Goal: Information Seeking & Learning: Learn about a topic

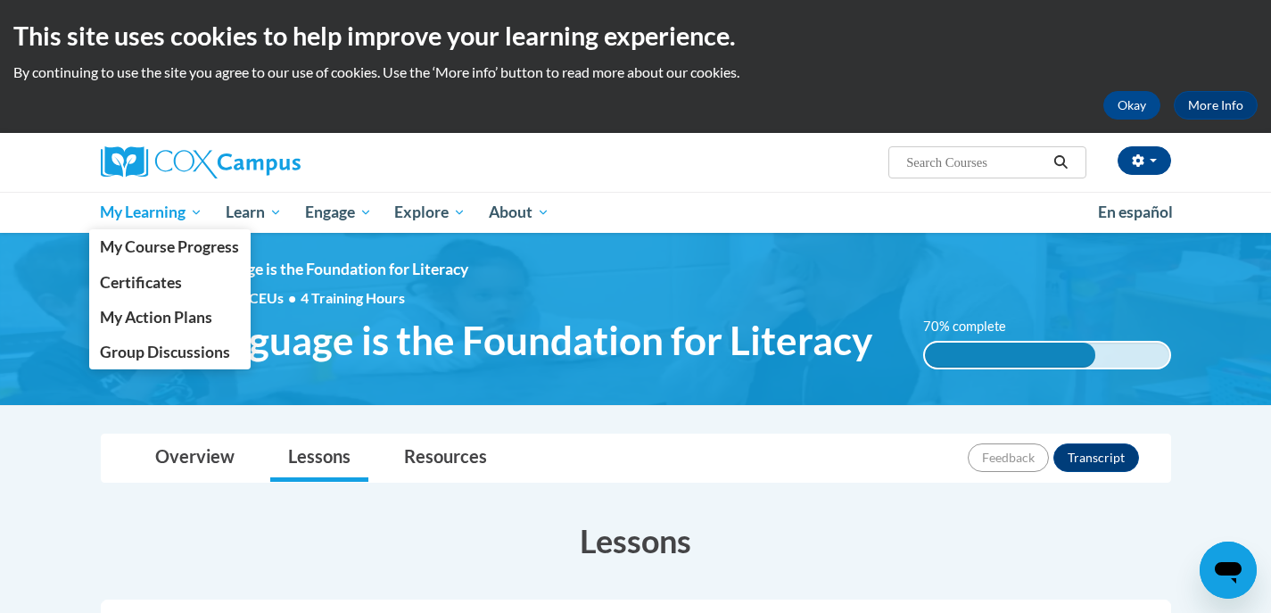
click at [145, 209] on span "My Learning" at bounding box center [151, 212] width 103 height 21
click at [149, 251] on span "My Course Progress" at bounding box center [169, 246] width 139 height 19
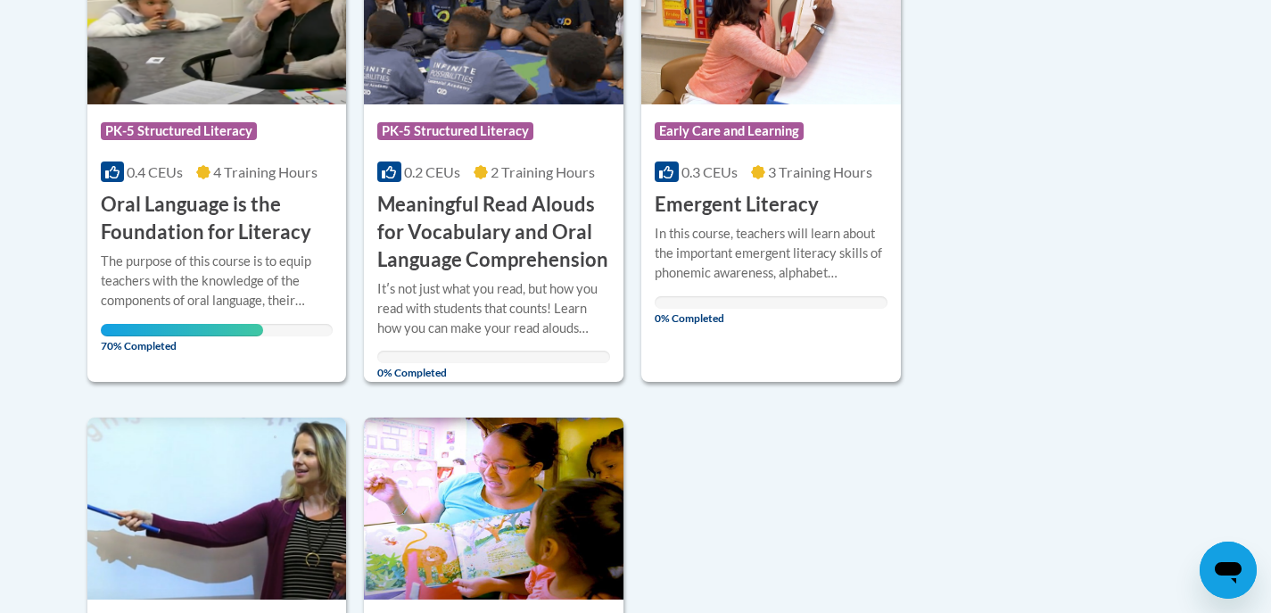
scroll to position [357, 0]
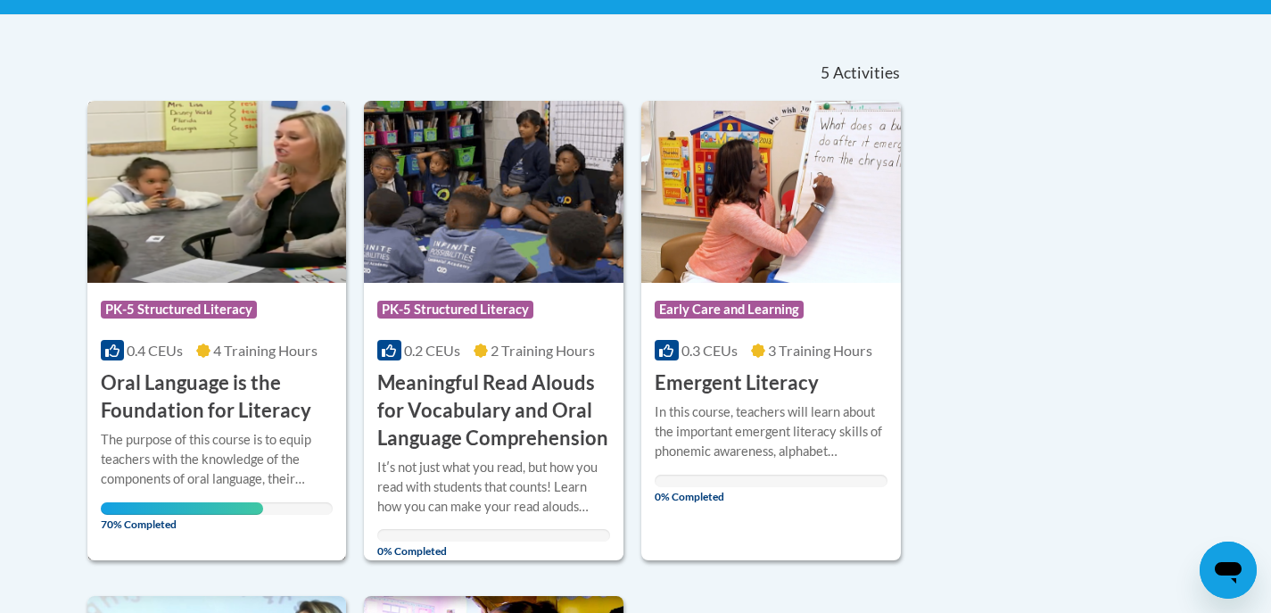
click at [245, 295] on div "Course Category: PK-5 Structured Literacy" at bounding box center [217, 312] width 233 height 40
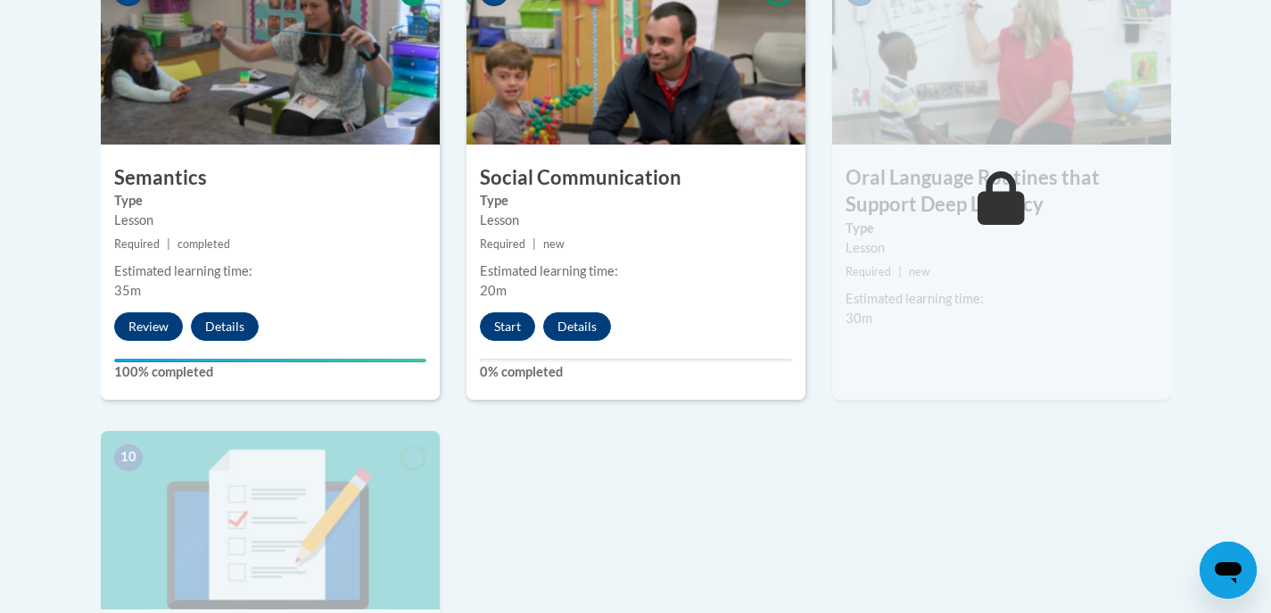
scroll to position [1605, 0]
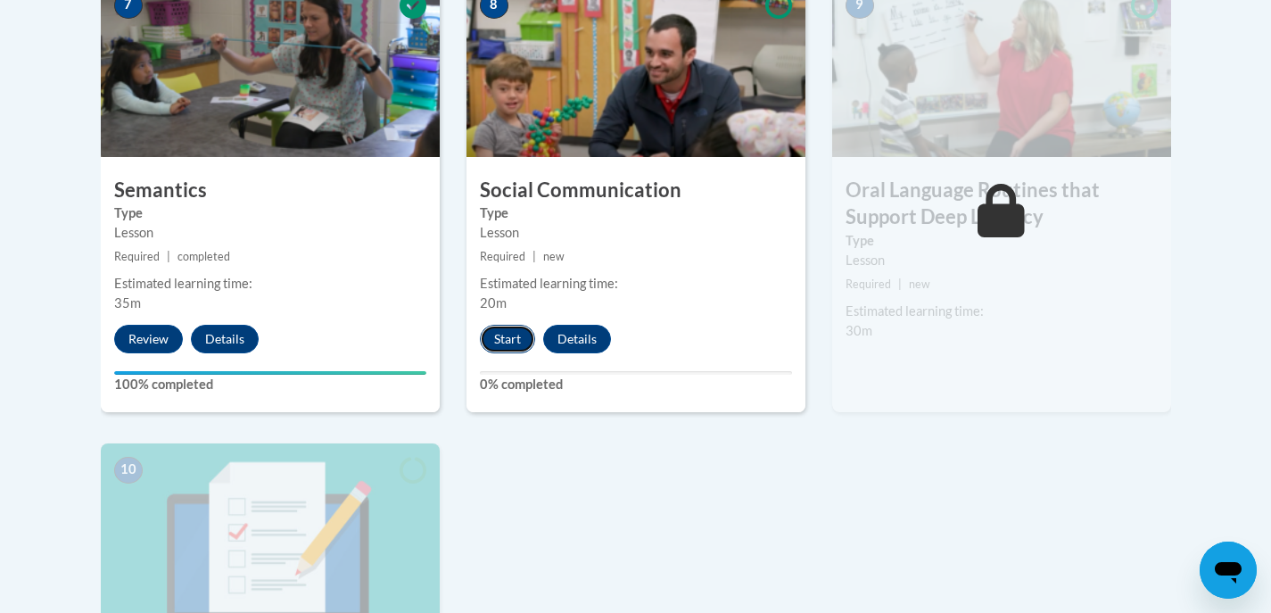
click at [515, 347] on button "Start" at bounding box center [507, 339] width 55 height 29
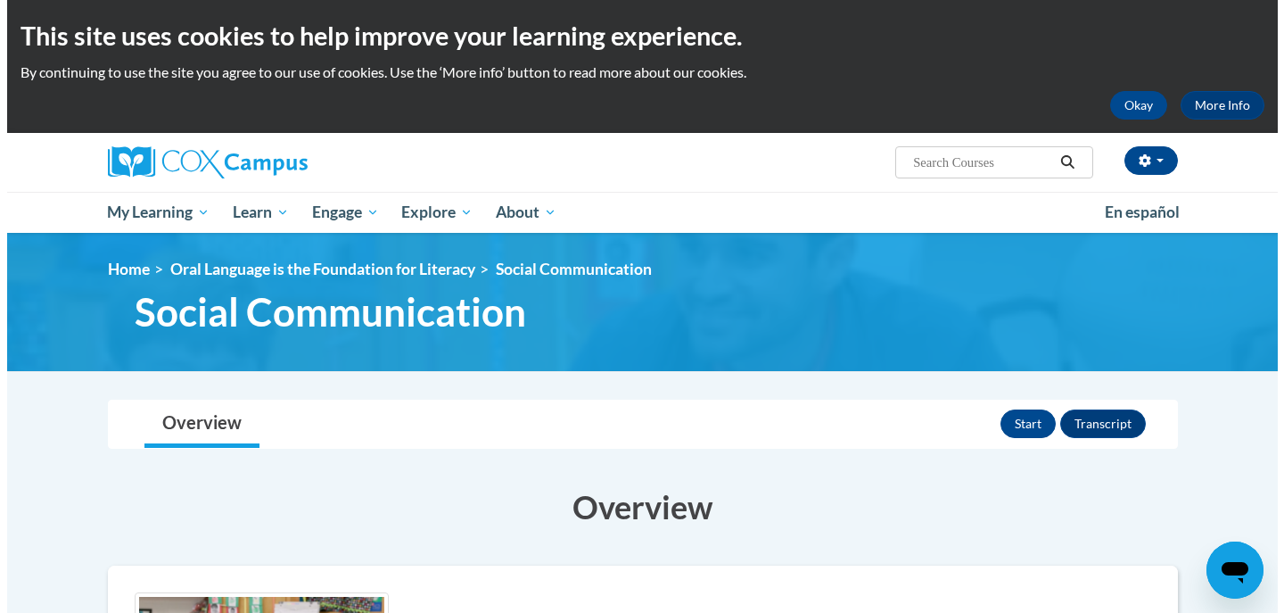
scroll to position [178, 0]
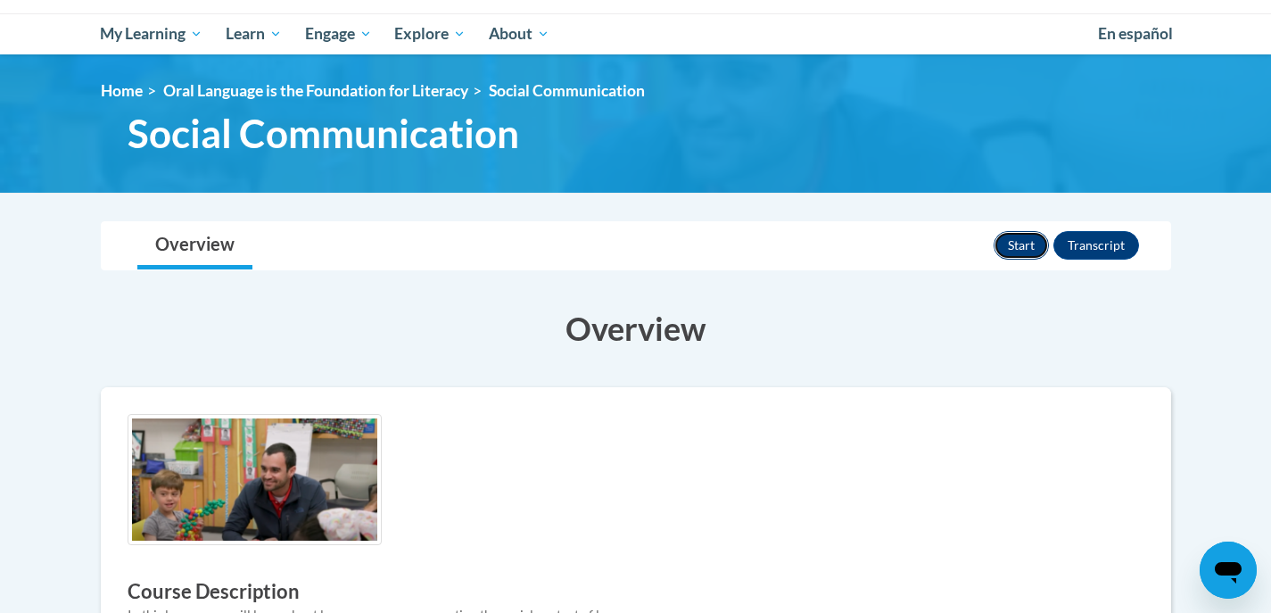
click at [1002, 238] on button "Start" at bounding box center [1020, 245] width 55 height 29
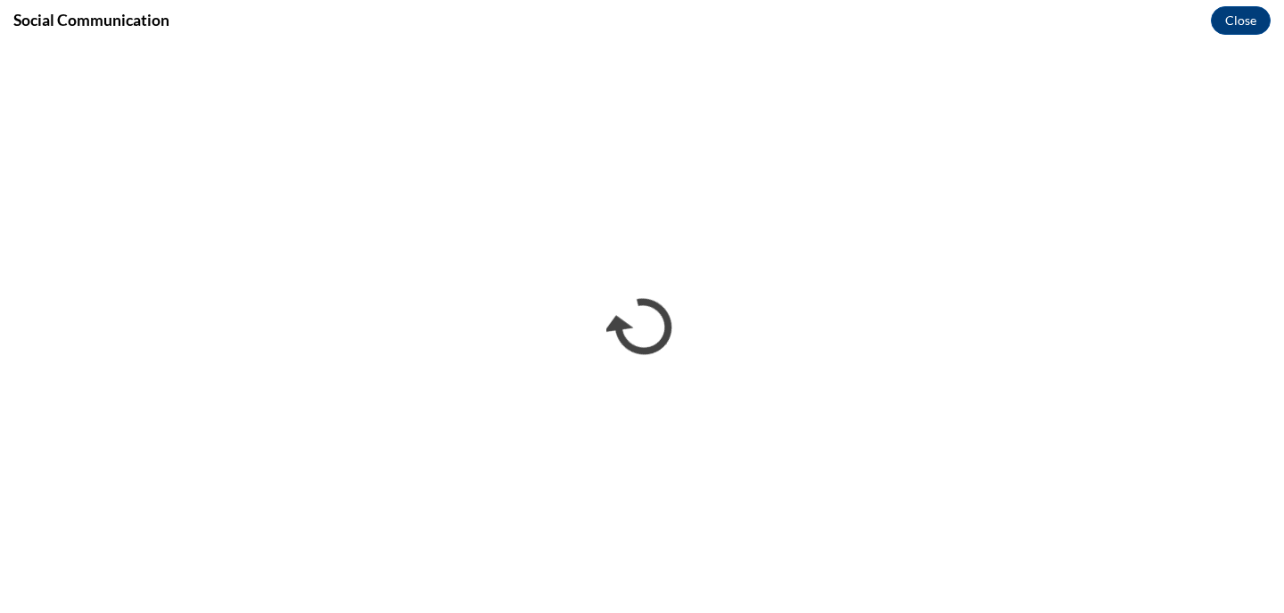
scroll to position [0, 0]
